Goal: Task Accomplishment & Management: Manage account settings

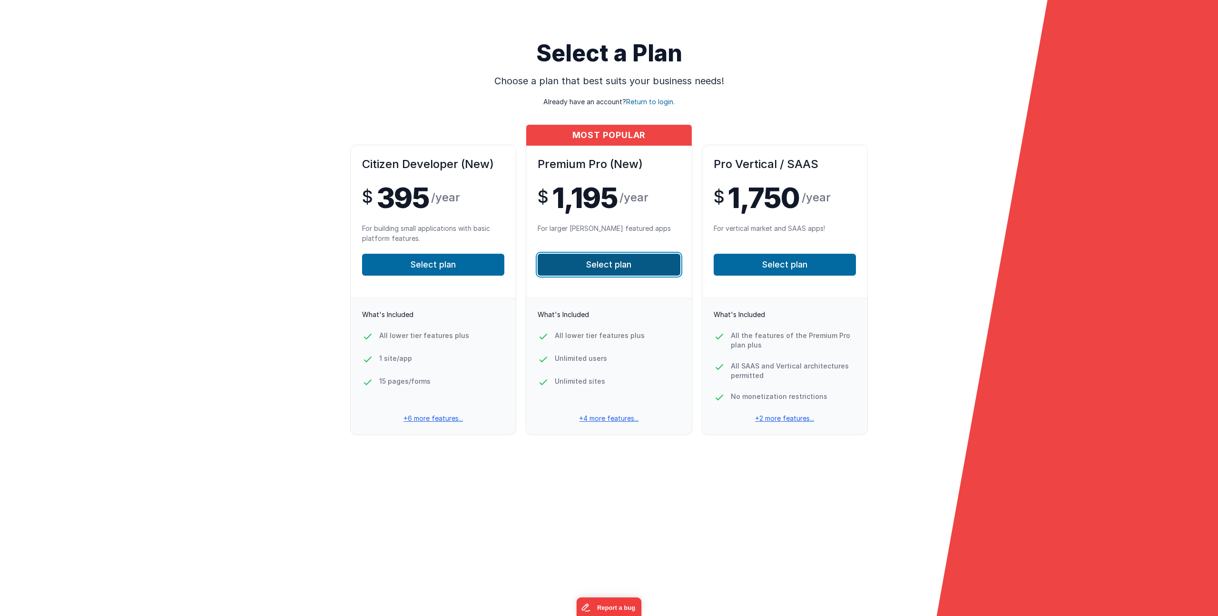
click at [620, 271] on button "Select plan" at bounding box center [609, 265] width 142 height 22
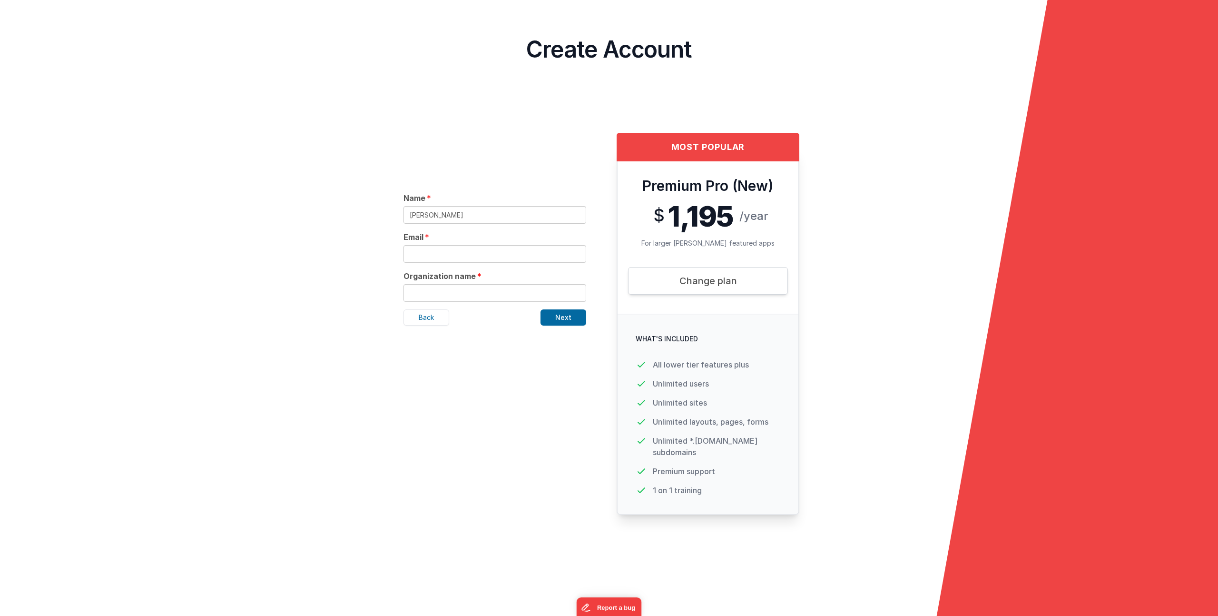
type input "[PERSON_NAME]"
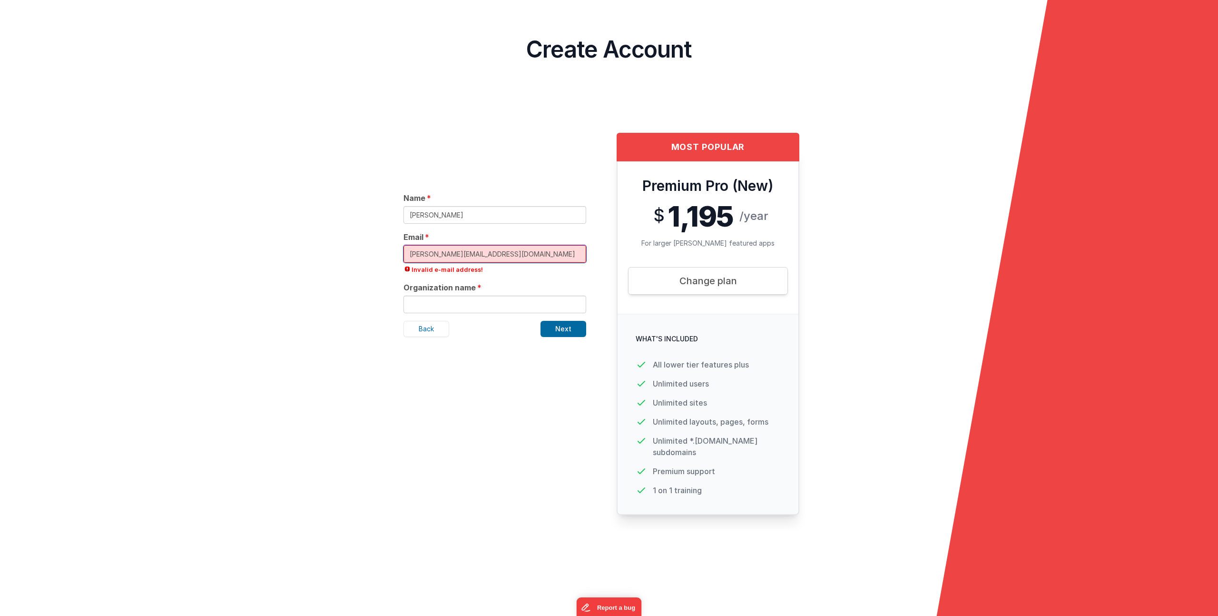
type input "[PERSON_NAME][EMAIL_ADDRESS][DOMAIN_NAME]"
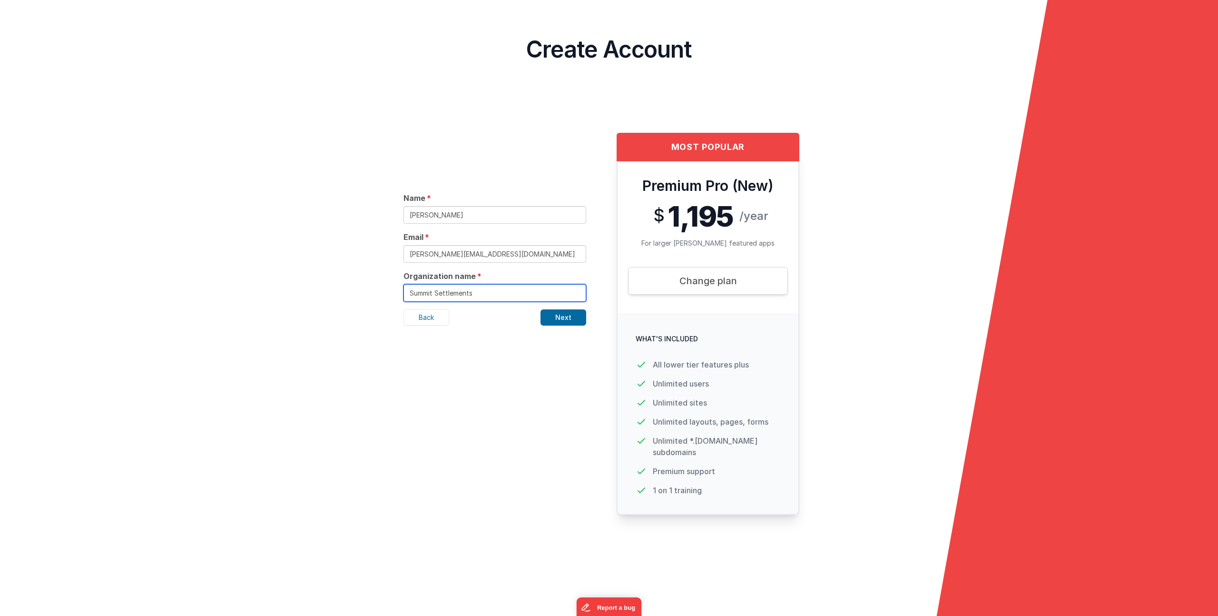
click at [436, 295] on input "Summit Settlements" at bounding box center [494, 293] width 183 height 18
type input "Summit Structured Settlements"
click at [560, 315] on button "Next" at bounding box center [563, 317] width 46 height 16
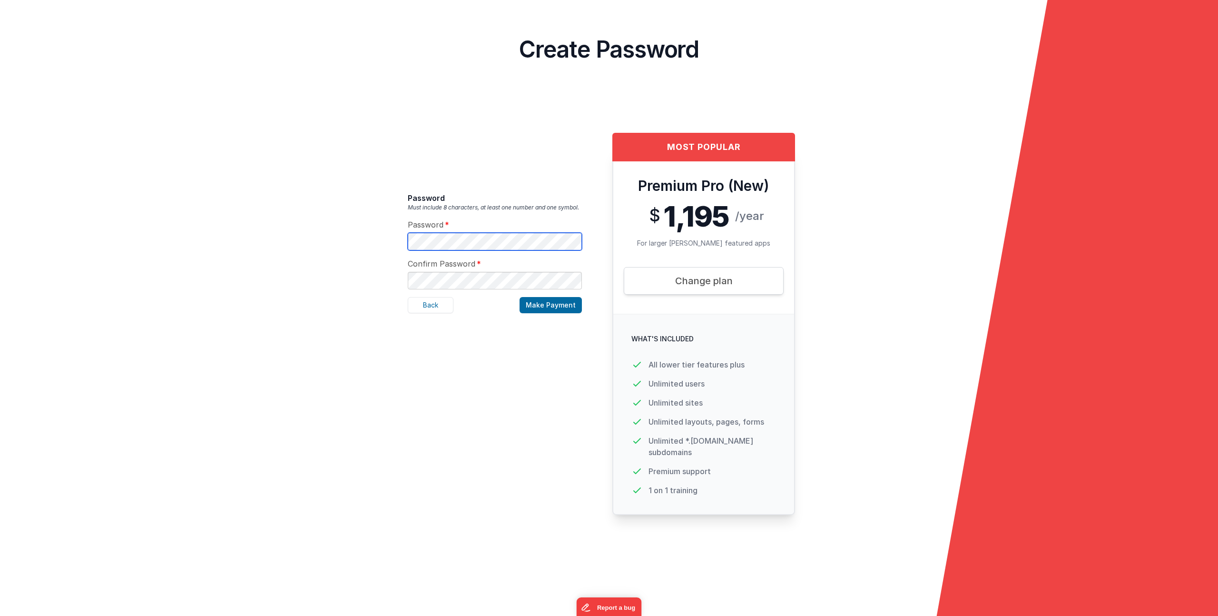
click at [378, 237] on form "Select a Plan Choose a plan that best suits your business needs! Already have a…" at bounding box center [609, 308] width 1218 height 616
click at [567, 304] on button "Make Payment" at bounding box center [550, 305] width 62 height 16
click at [532, 439] on div "Password Must include 8 characters, at least one number and one symbol. Passwor…" at bounding box center [494, 377] width 189 height 477
click at [506, 184] on div "Password Must include 8 characters, at least one number and one symbol. Passwor…" at bounding box center [494, 377] width 189 height 477
click at [549, 307] on button "Make Payment" at bounding box center [550, 305] width 62 height 16
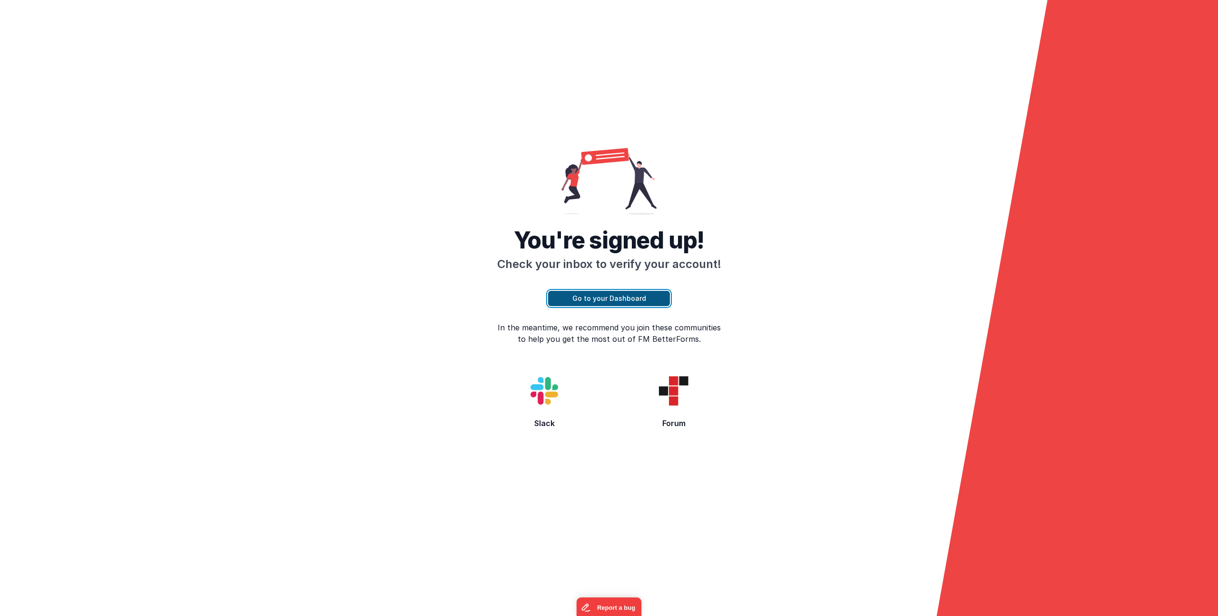
click at [628, 291] on button "Go to your Dashboard" at bounding box center [609, 298] width 122 height 15
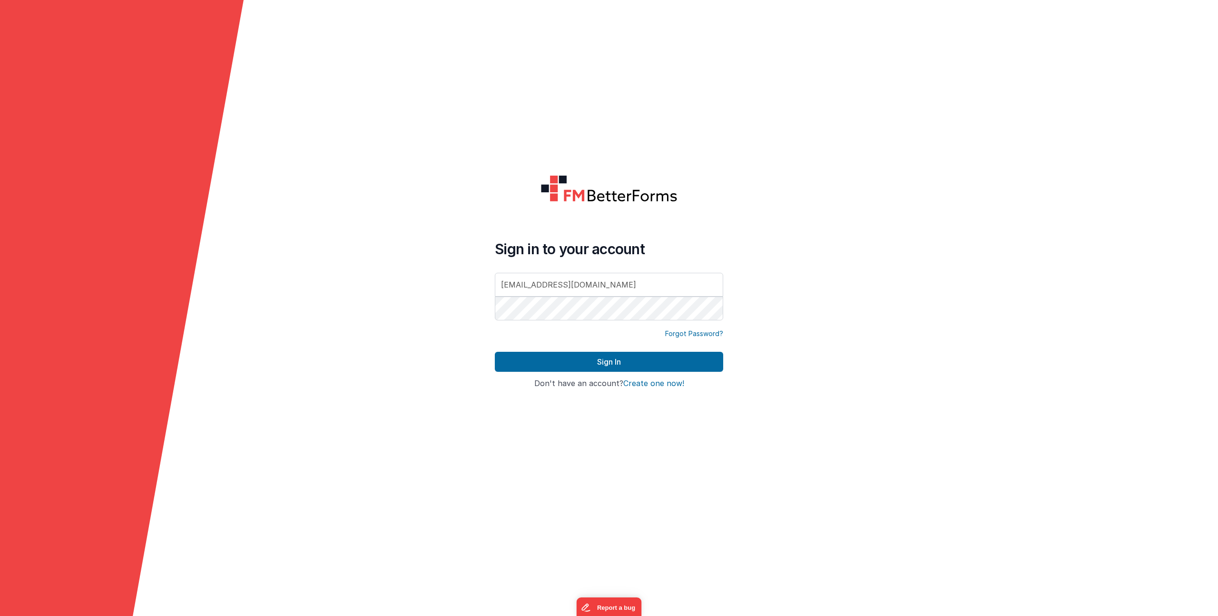
drag, startPoint x: 615, startPoint y: 291, endPoint x: 490, endPoint y: 283, distance: 124.4
click at [503, 284] on input "[EMAIL_ADDRESS][DOMAIN_NAME]" at bounding box center [609, 285] width 228 height 24
type input "t"
type input "[PERSON_NAME][EMAIL_ADDRESS][DOMAIN_NAME]"
click at [933, 285] on form "Sign in to your account [PERSON_NAME][EMAIL_ADDRESS][DOMAIN_NAME] Forgot Passwo…" at bounding box center [609, 308] width 1218 height 616
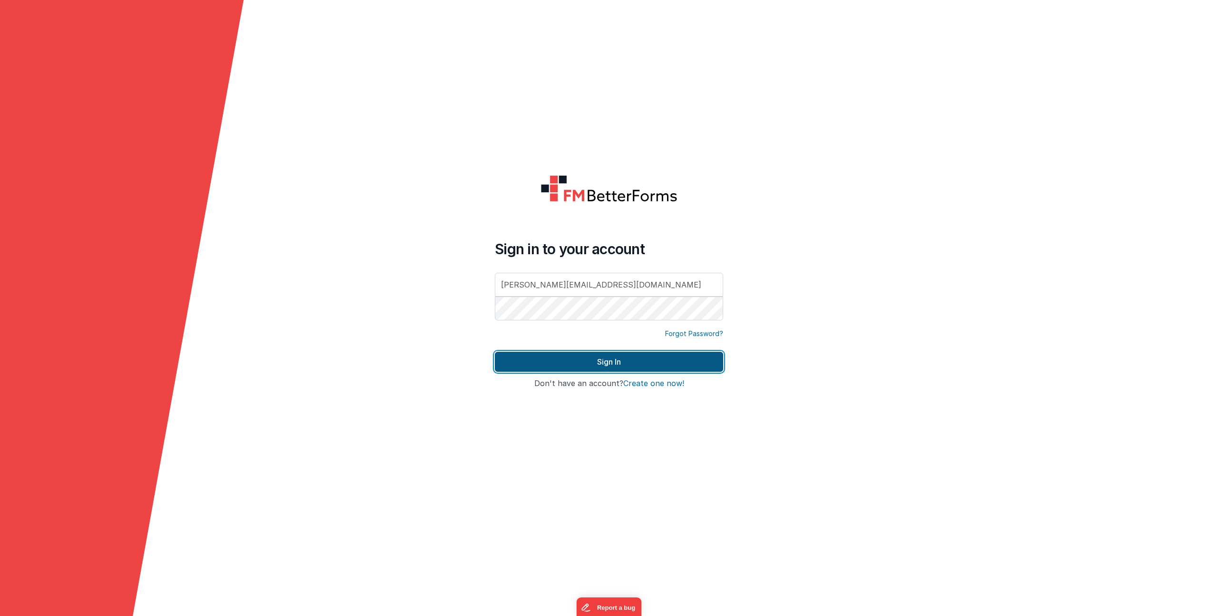
click at [657, 362] on button "Sign In" at bounding box center [609, 362] width 228 height 20
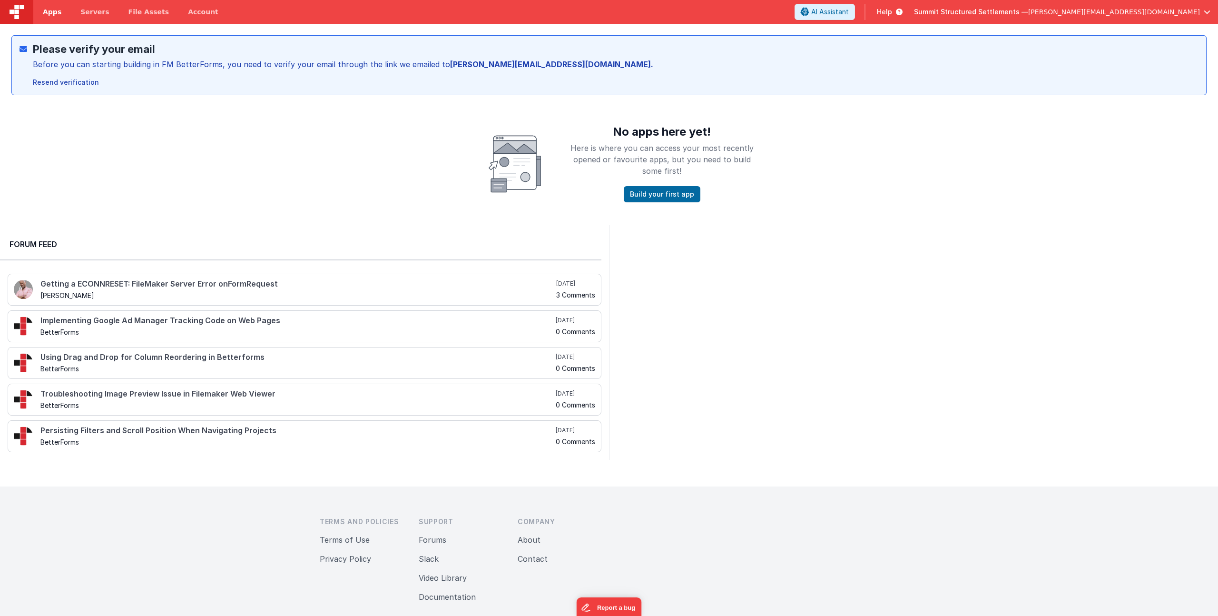
click at [43, 6] on link "Apps" at bounding box center [52, 12] width 38 height 24
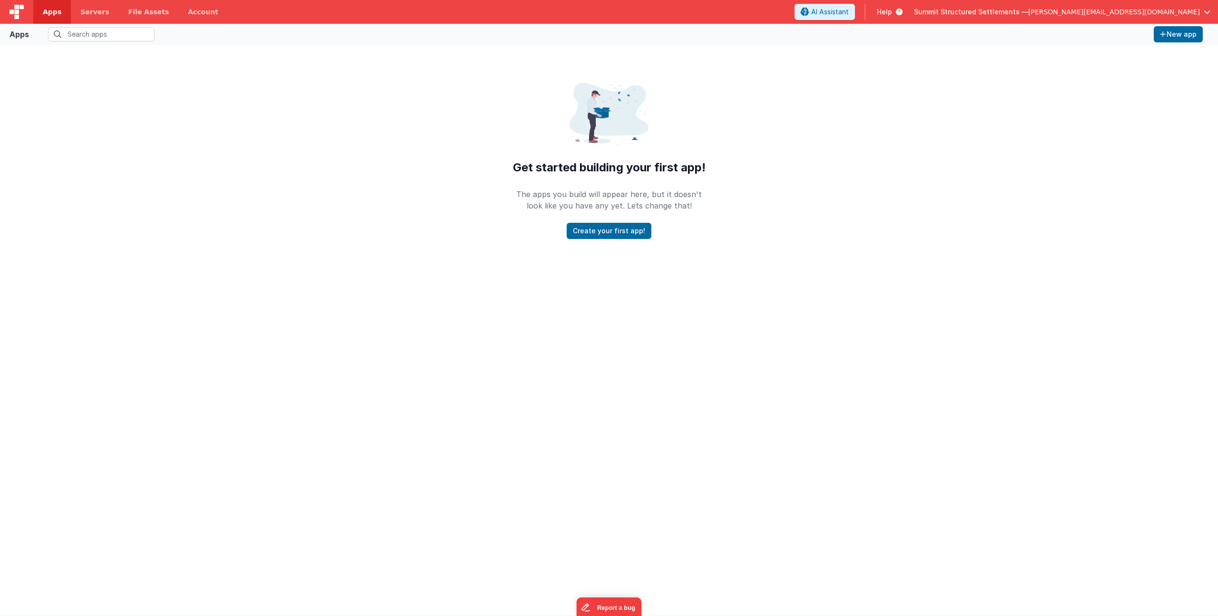
click at [1145, 10] on span "[PERSON_NAME][EMAIL_ADDRESS][DOMAIN_NAME]" at bounding box center [1114, 12] width 172 height 10
click at [211, 70] on button at bounding box center [609, 308] width 1218 height 616
click at [1128, 9] on span "[PERSON_NAME][EMAIL_ADDRESS][DOMAIN_NAME]" at bounding box center [1114, 12] width 172 height 10
click at [1076, 64] on div "Account" at bounding box center [1134, 64] width 141 height 10
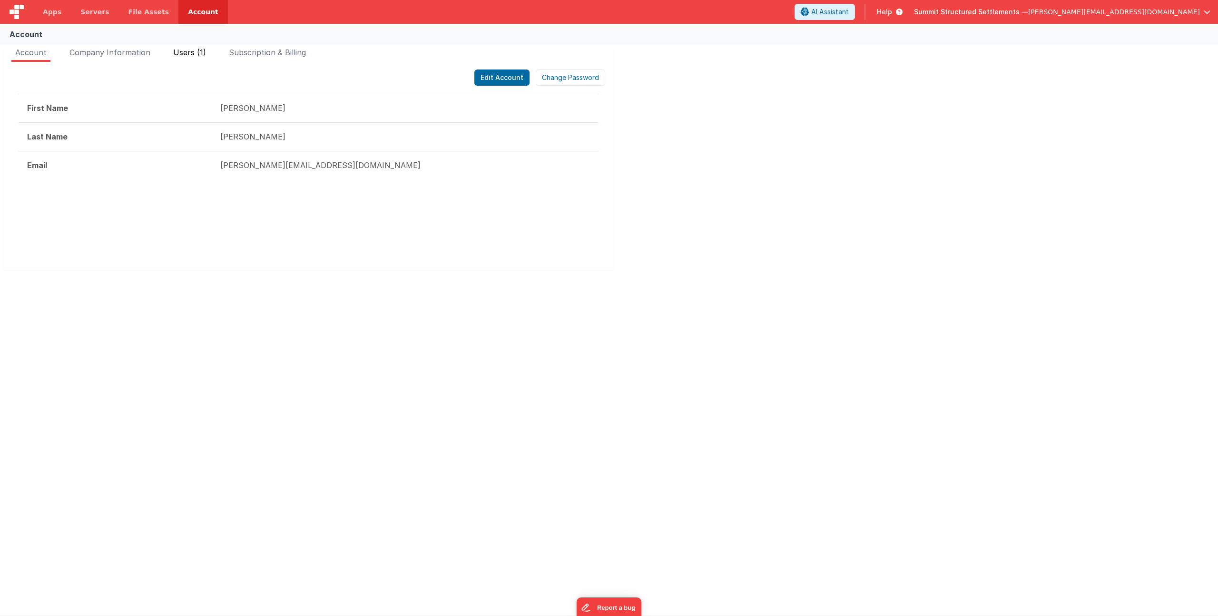
click at [196, 55] on span "Users (1)" at bounding box center [189, 53] width 33 height 10
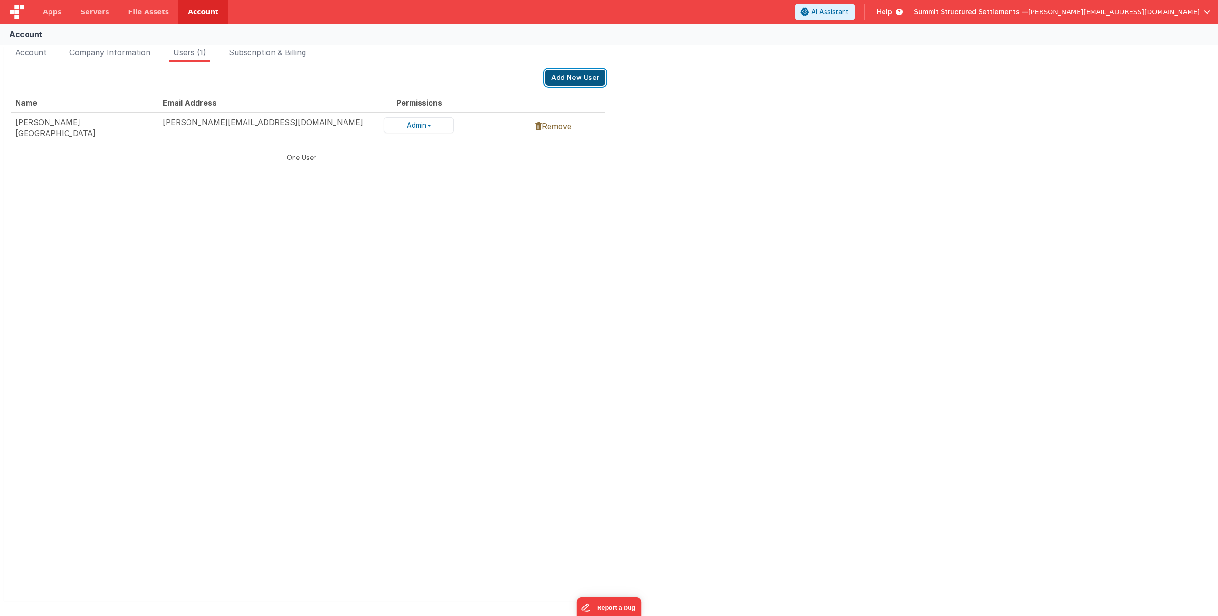
click at [576, 85] on button "Add New User" at bounding box center [575, 77] width 60 height 16
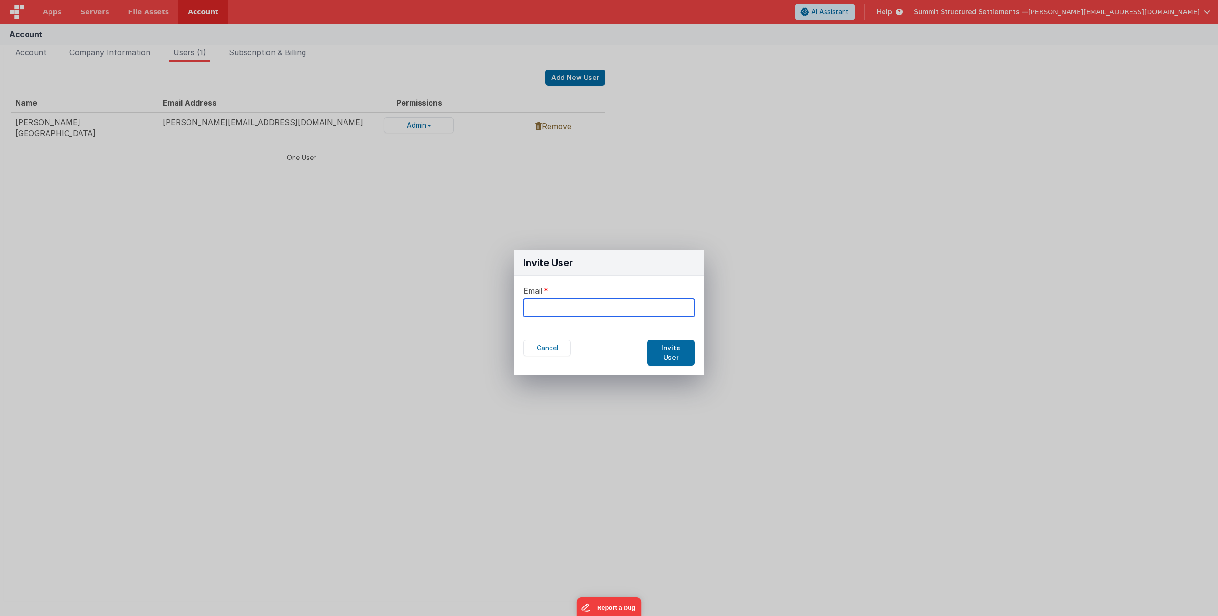
click at [560, 311] on input "text" at bounding box center [608, 308] width 171 height 18
type input "[EMAIL_ADDRESS][DOMAIN_NAME]"
click at [621, 275] on form "Email [EMAIL_ADDRESS][DOMAIN_NAME]" at bounding box center [609, 302] width 190 height 54
click at [684, 344] on button "Invite User" at bounding box center [671, 353] width 48 height 26
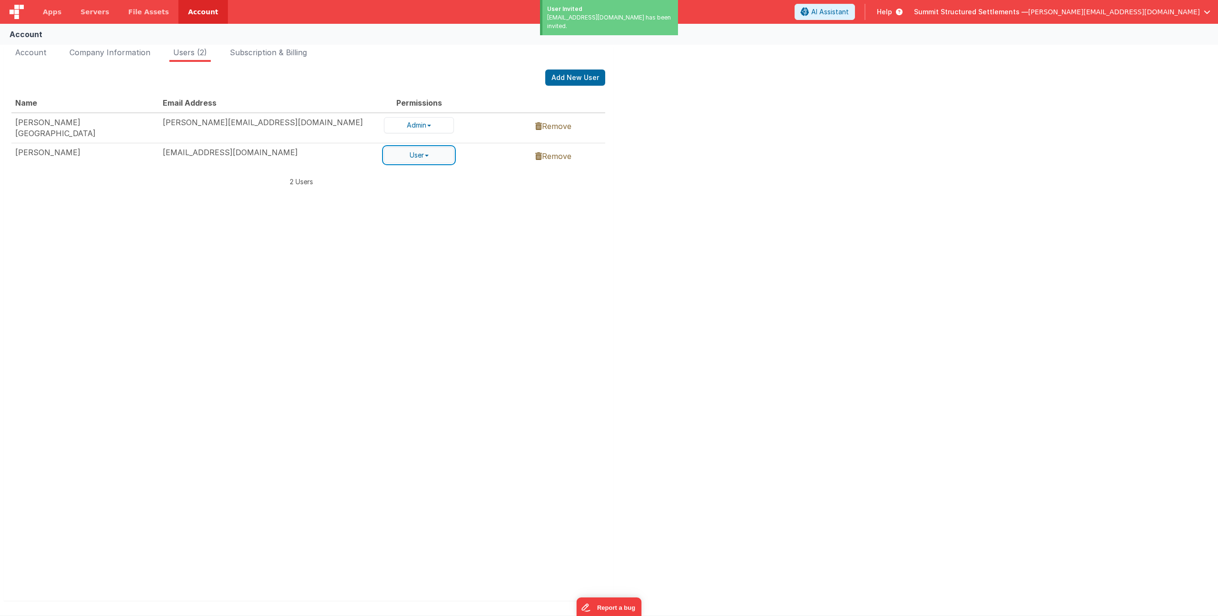
click at [430, 155] on button "User" at bounding box center [419, 155] width 70 height 16
click at [408, 129] on link "Admin" at bounding box center [421, 133] width 75 height 12
click at [730, 237] on div "Account Company Information Users (2) Subscription & Billing Edit Account Chang…" at bounding box center [609, 330] width 1218 height 575
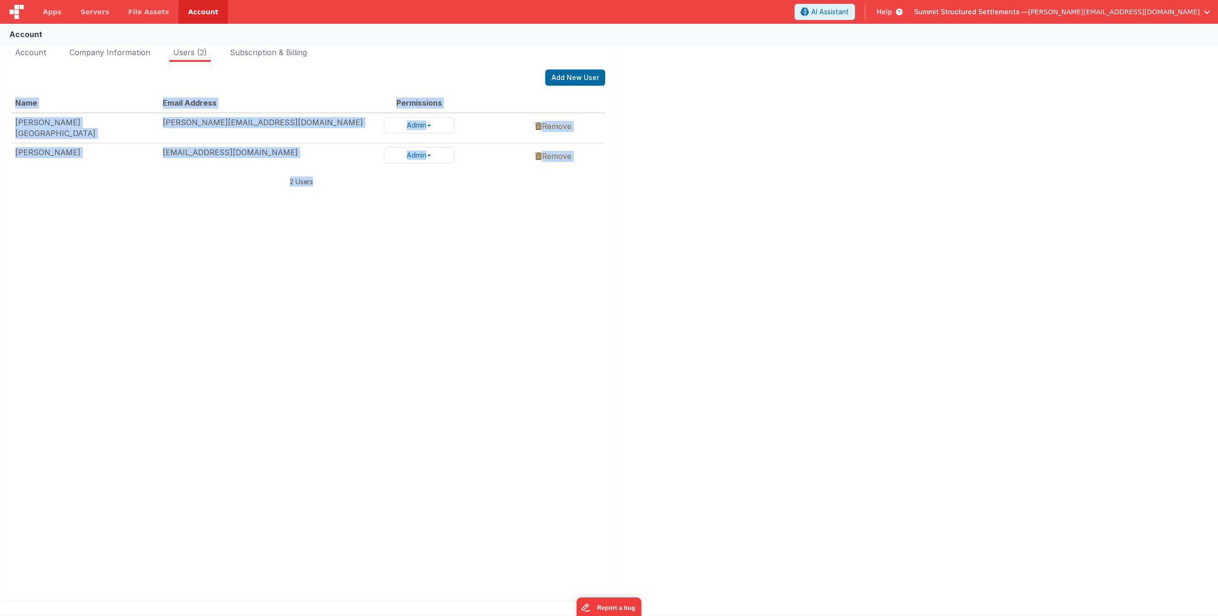
click at [995, 85] on div "Account Company Information Users (2) Subscription & Billing Edit Account Chang…" at bounding box center [609, 330] width 1218 height 575
click at [1148, 12] on span "[PERSON_NAME][EMAIL_ADDRESS][DOMAIN_NAME]" at bounding box center [1114, 12] width 172 height 10
click at [1103, 80] on div "Logout" at bounding box center [1134, 82] width 141 height 10
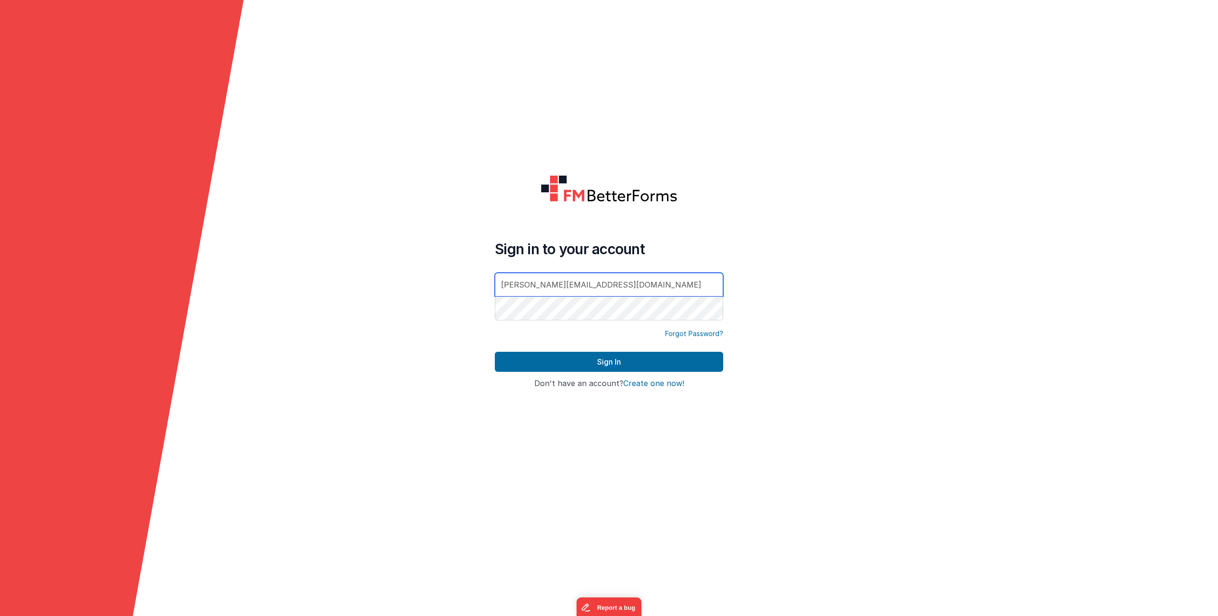
drag, startPoint x: 615, startPoint y: 283, endPoint x: 410, endPoint y: 255, distance: 207.3
click at [463, 261] on form "Sign in to your account [PERSON_NAME][EMAIL_ADDRESS][DOMAIN_NAME] Forgot Passwo…" at bounding box center [609, 308] width 1218 height 616
click at [431, 330] on form "Sign in to your account [PERSON_NAME][EMAIL_ADDRESS][DOMAIN_NAME] Forgot Passwo…" at bounding box center [609, 308] width 1218 height 616
drag, startPoint x: 622, startPoint y: 292, endPoint x: 358, endPoint y: 284, distance: 263.6
click at [479, 281] on form "Sign in to your account [PERSON_NAME][EMAIL_ADDRESS][DOMAIN_NAME] Forgot Passwo…" at bounding box center [609, 308] width 1218 height 616
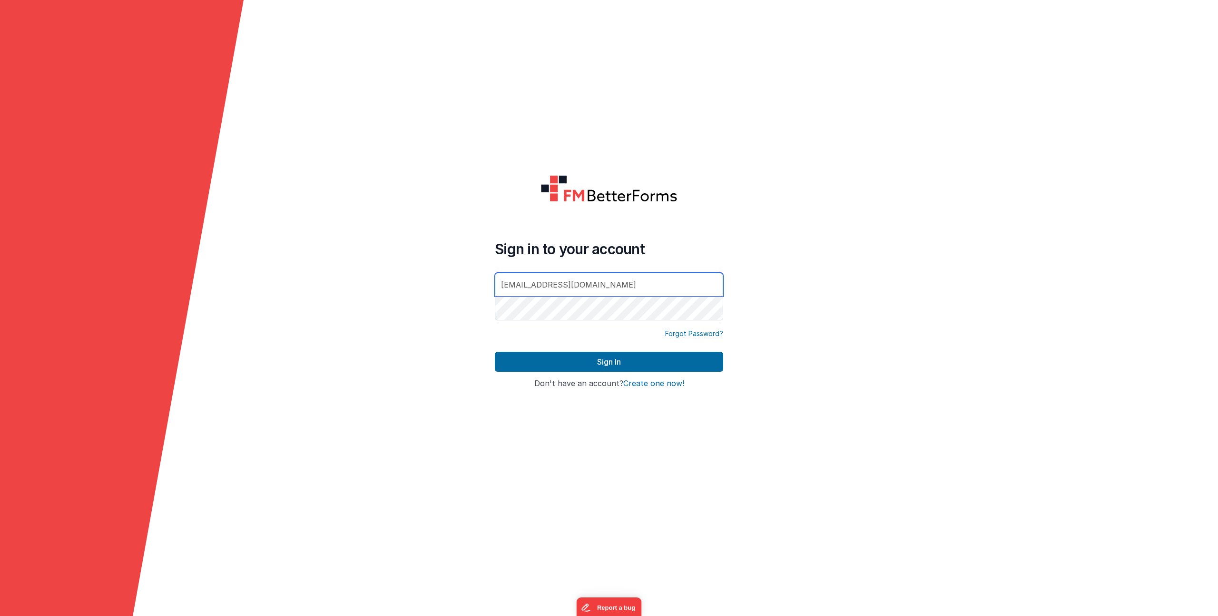
type input "[EMAIL_ADDRESS][DOMAIN_NAME]"
click at [495, 352] on button "Sign In" at bounding box center [609, 362] width 228 height 20
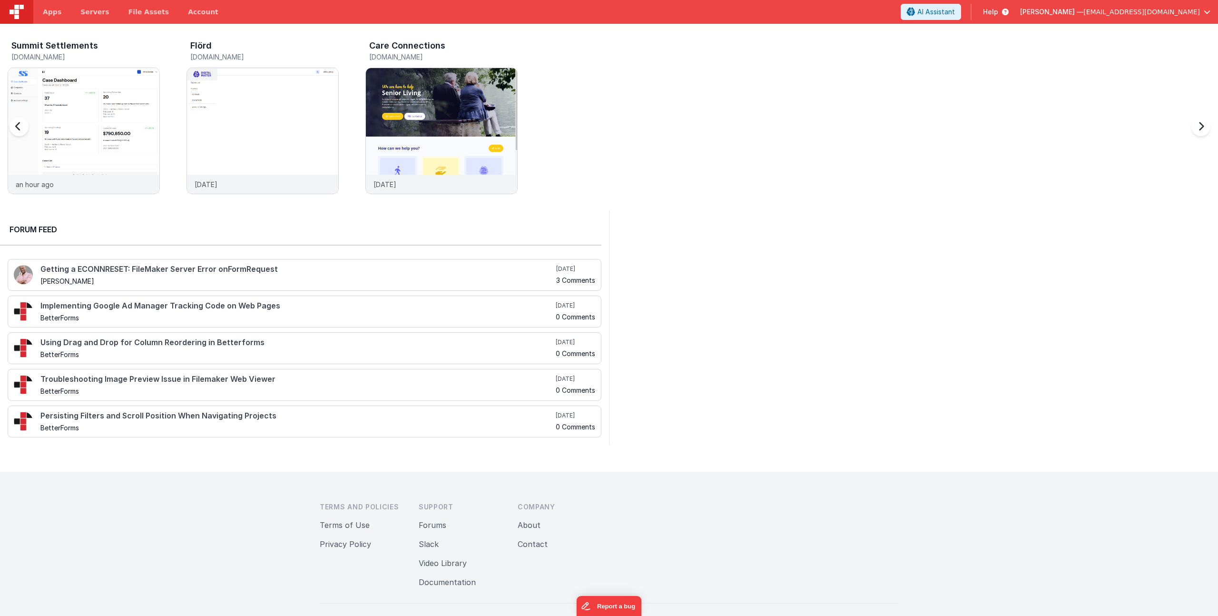
click at [1209, 10] on span "button" at bounding box center [1206, 12] width 7 height 7
click at [1091, 54] on span "Summit Structured Settlements" at bounding box center [1122, 56] width 99 height 10
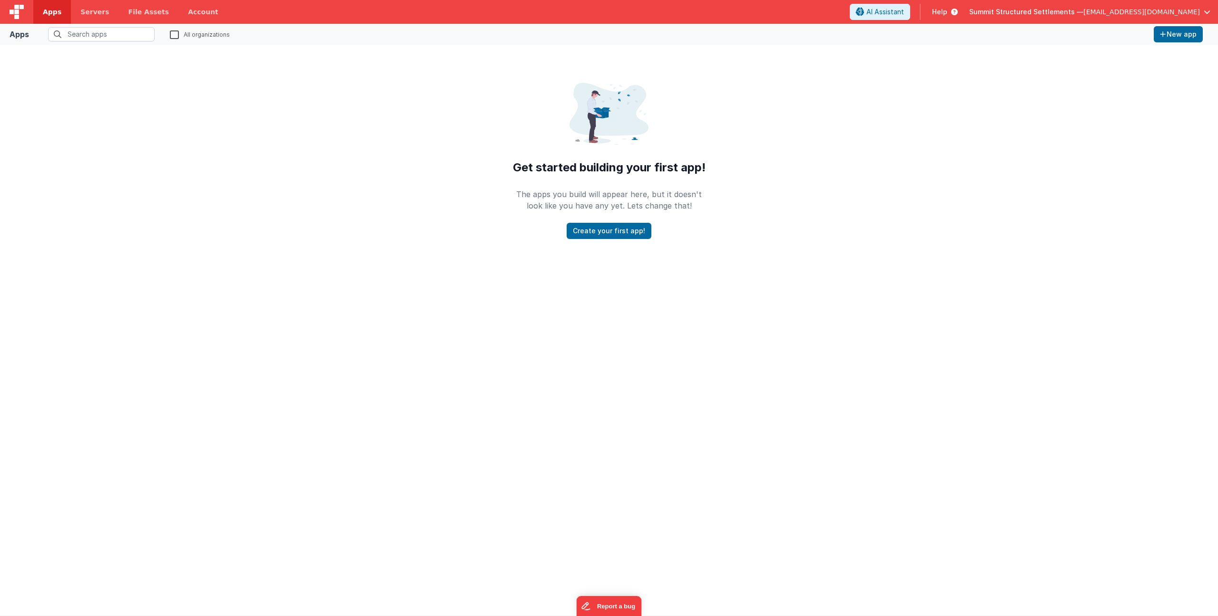
click at [1136, 15] on span "[EMAIL_ADDRESS][DOMAIN_NAME]" at bounding box center [1141, 12] width 117 height 10
click at [1102, 42] on span "[PERSON_NAME]" at bounding box center [1100, 43] width 54 height 10
